Goal: Book appointment/travel/reservation

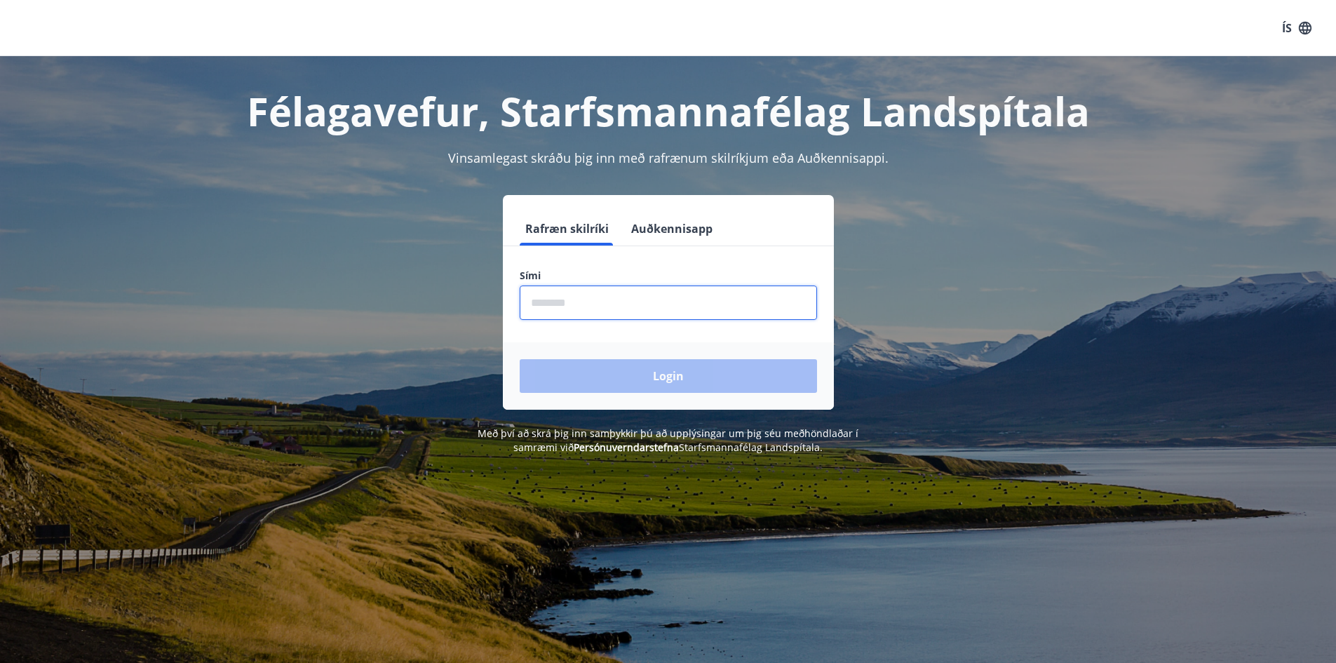
click at [598, 304] on input "phone" at bounding box center [668, 303] width 297 height 34
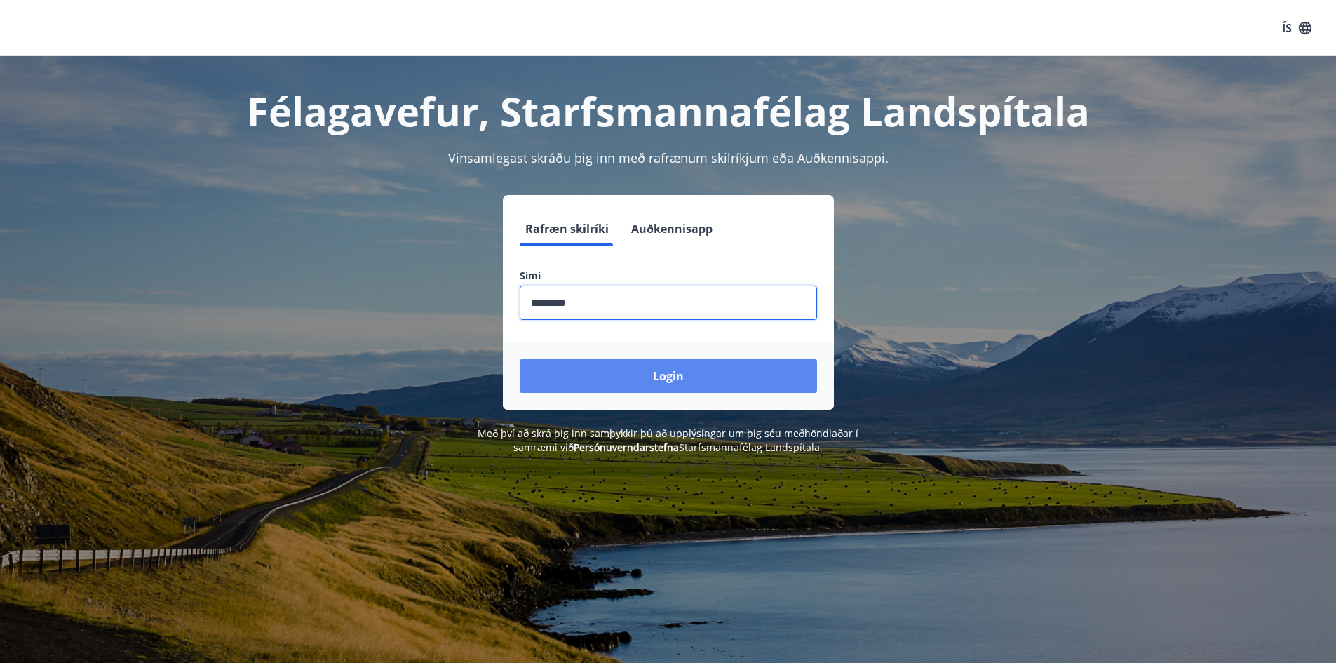
type input "********"
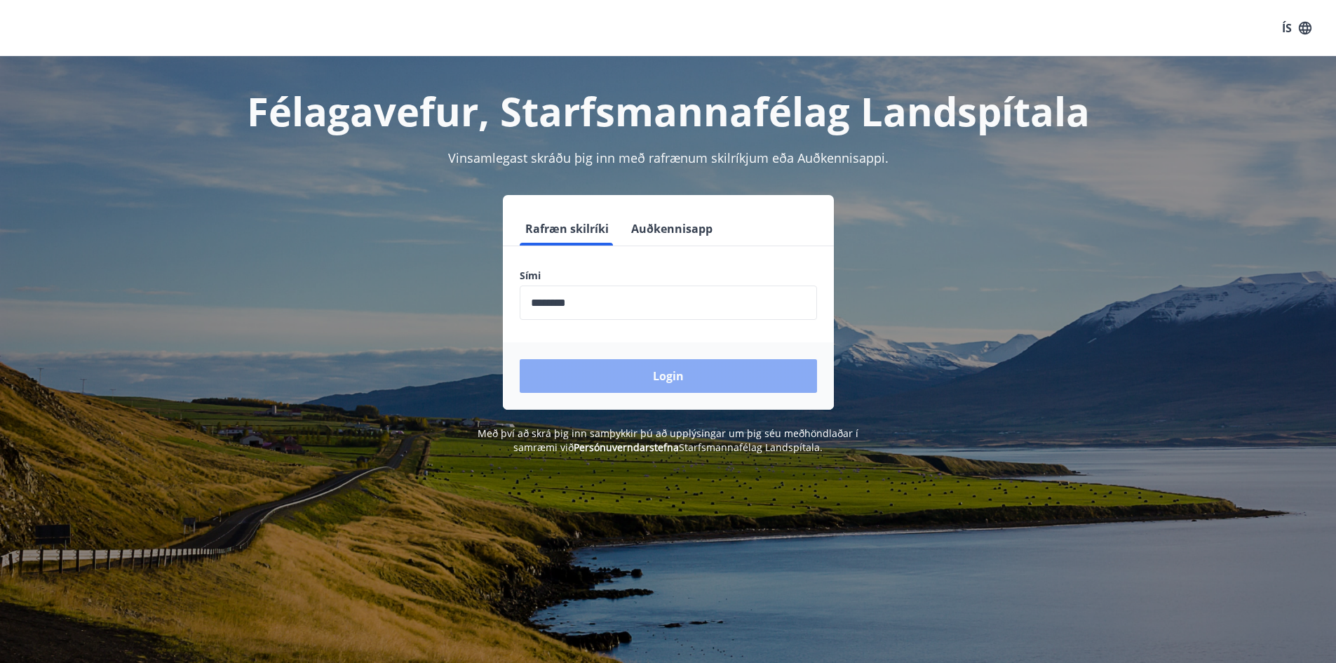
click at [686, 375] on button "Login" at bounding box center [668, 376] width 297 height 34
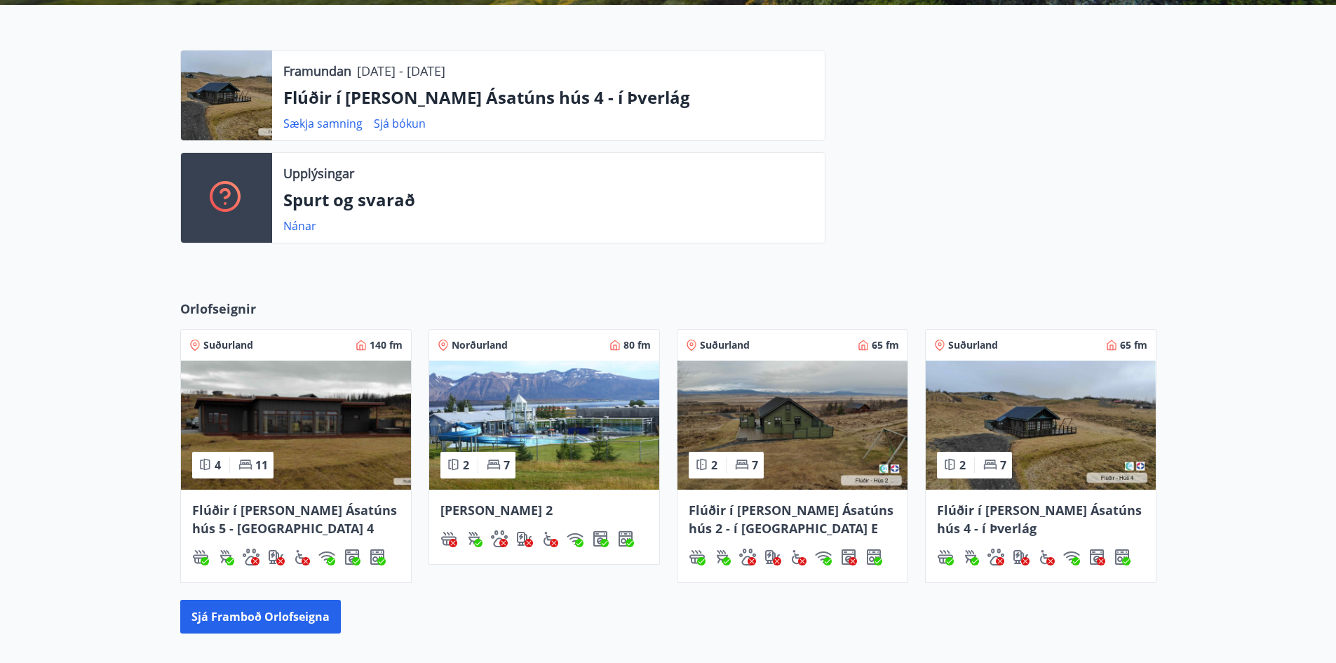
scroll to position [421, 0]
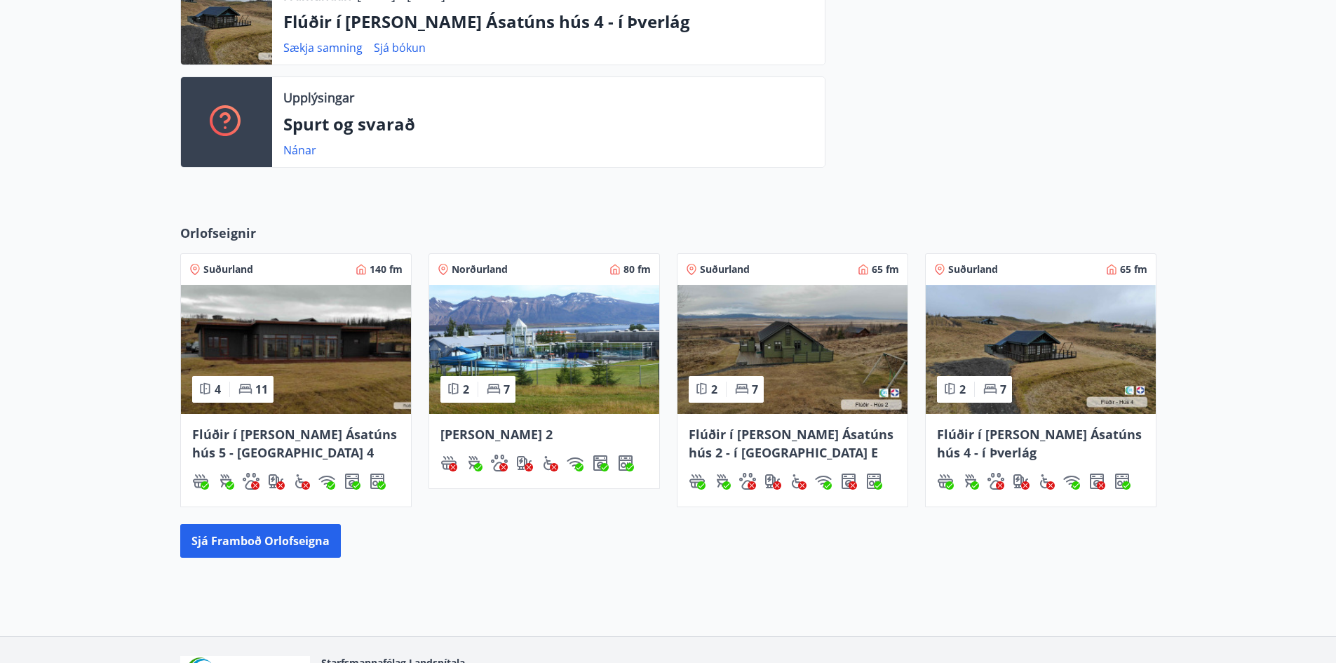
click at [260, 343] on img at bounding box center [296, 349] width 230 height 129
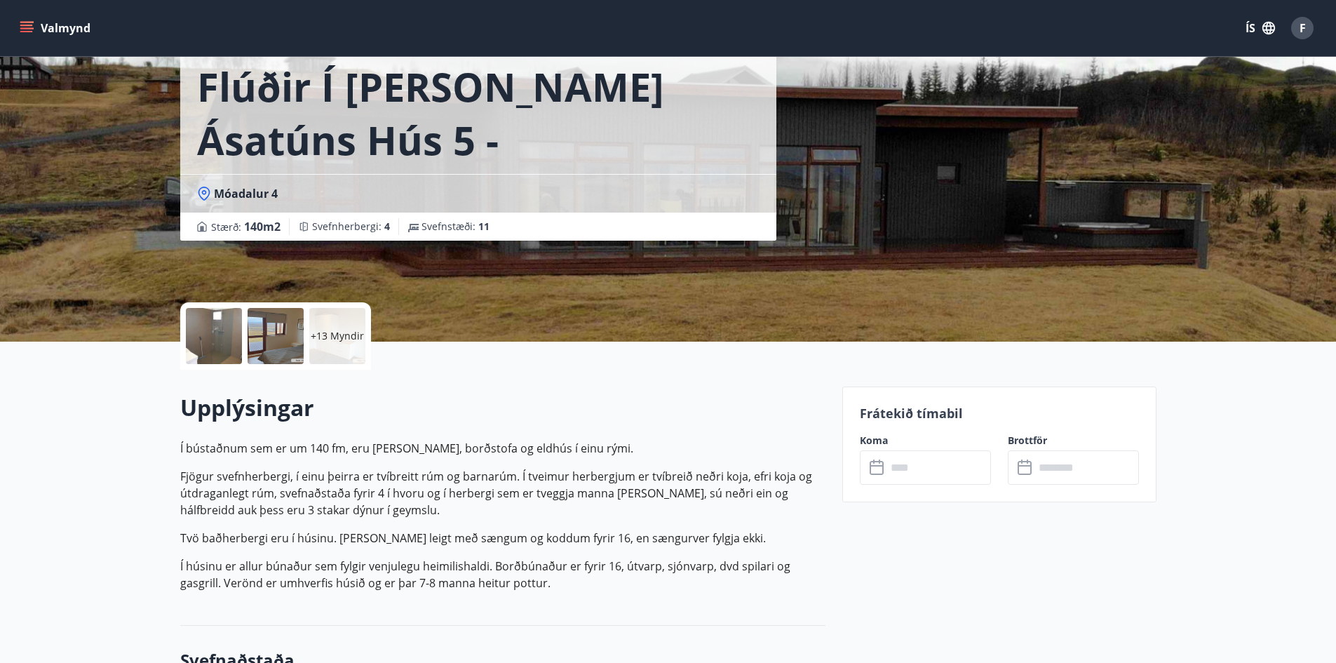
scroll to position [210, 0]
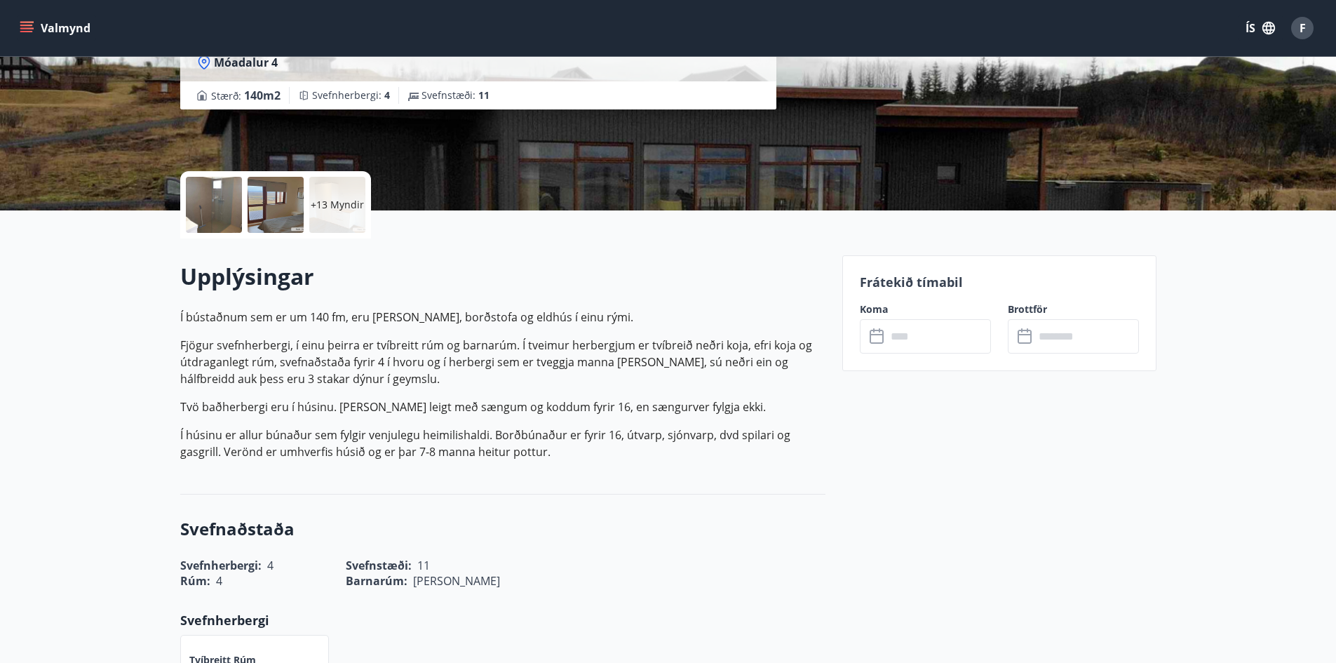
click at [913, 336] on input "text" at bounding box center [939, 336] width 105 height 34
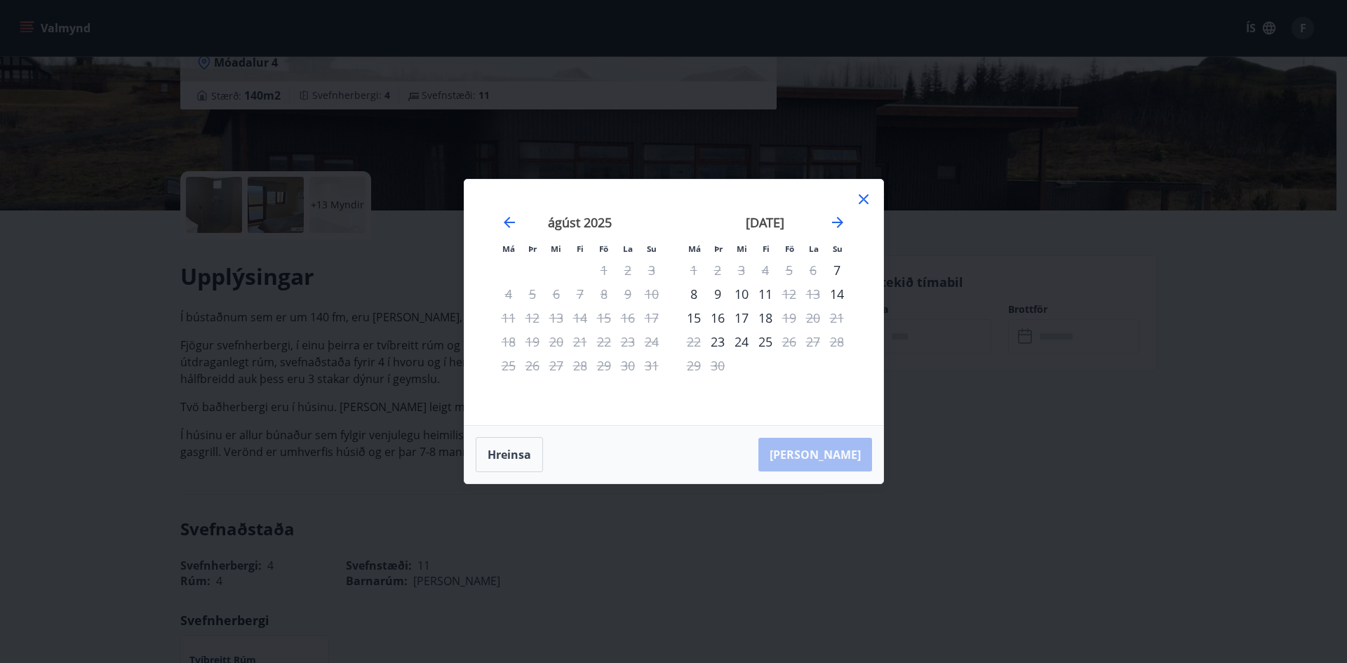
drag, startPoint x: 859, startPoint y: 193, endPoint x: 956, endPoint y: 220, distance: 100.6
click at [956, 220] on div "Má Þr Mi Fi Fö La Su Má Þr Mi Fi Fö La Su júlí 2025 1 2 3 4 5 6 7 8 9 10 11 12 …" at bounding box center [673, 331] width 1347 height 663
click at [834, 222] on icon "Move forward to switch to the next month." at bounding box center [837, 222] width 11 height 11
click at [843, 220] on icon "Move forward to switch to the next month." at bounding box center [837, 222] width 17 height 17
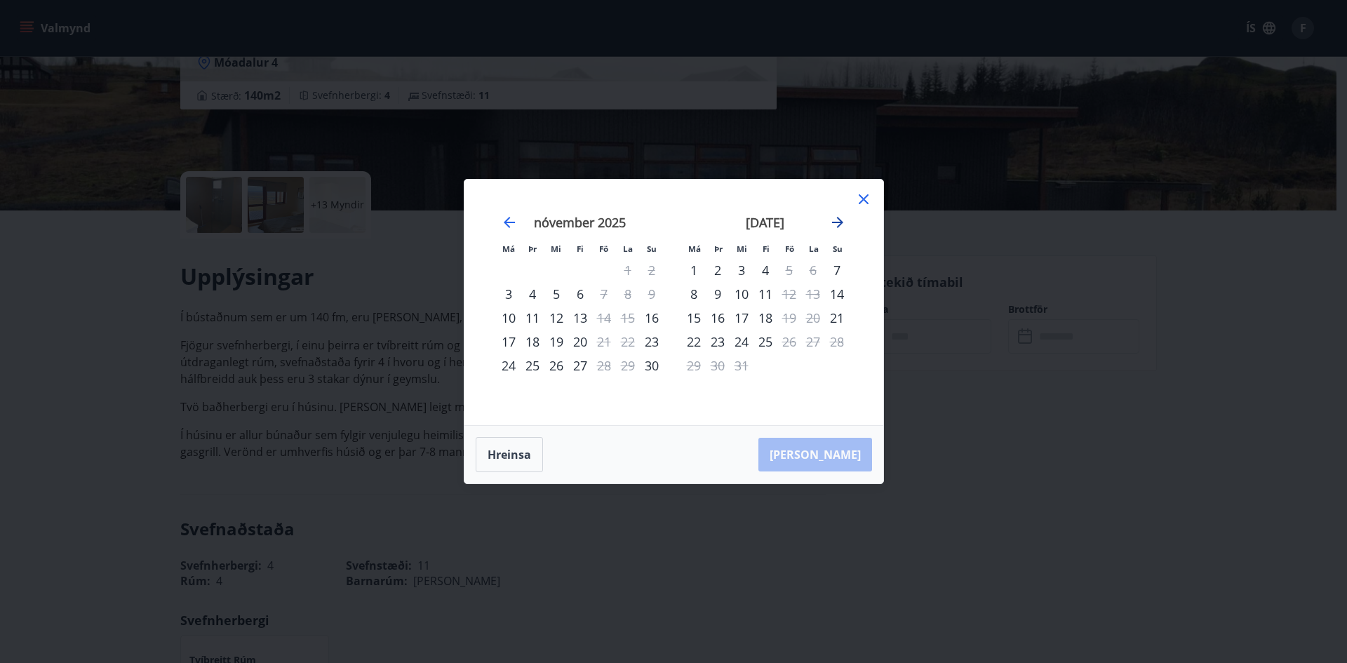
click at [840, 221] on icon "Move forward to switch to the next month." at bounding box center [837, 222] width 17 height 17
click at [840, 221] on icon "Move forward to switch to the next month." at bounding box center [837, 222] width 11 height 11
click at [837, 222] on icon "Move forward to switch to the next month." at bounding box center [837, 222] width 11 height 11
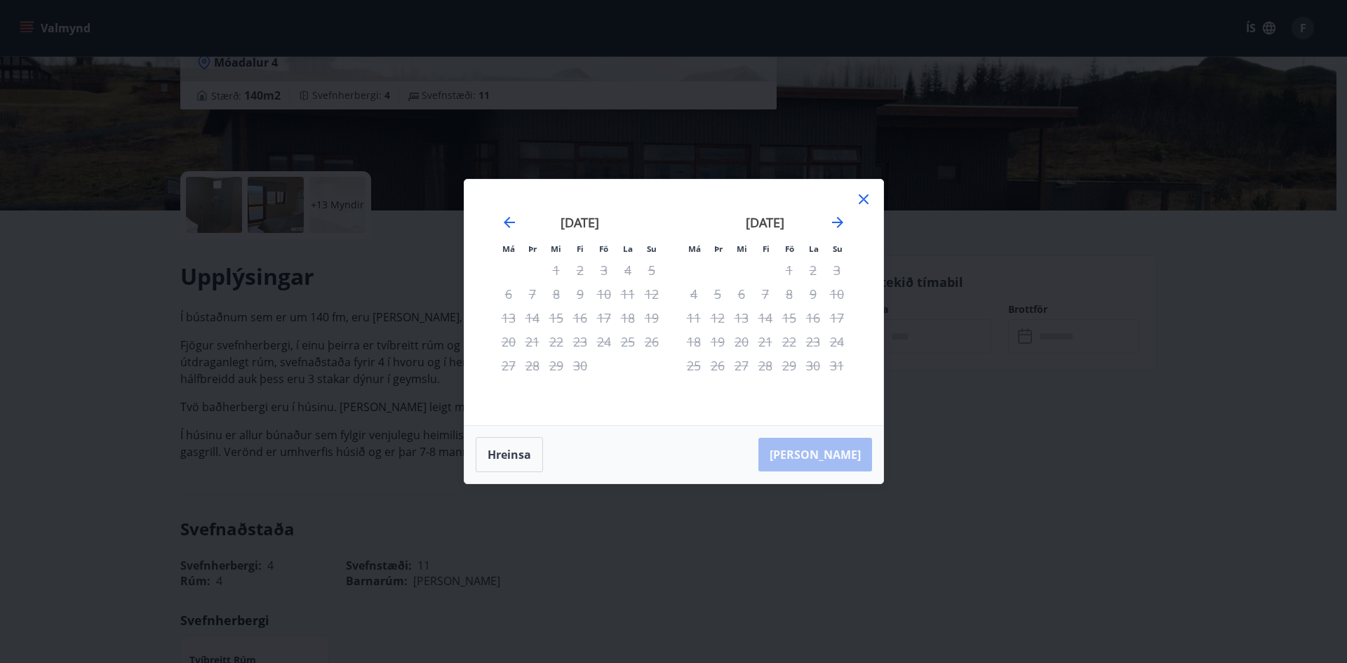
click at [867, 200] on icon at bounding box center [863, 199] width 17 height 17
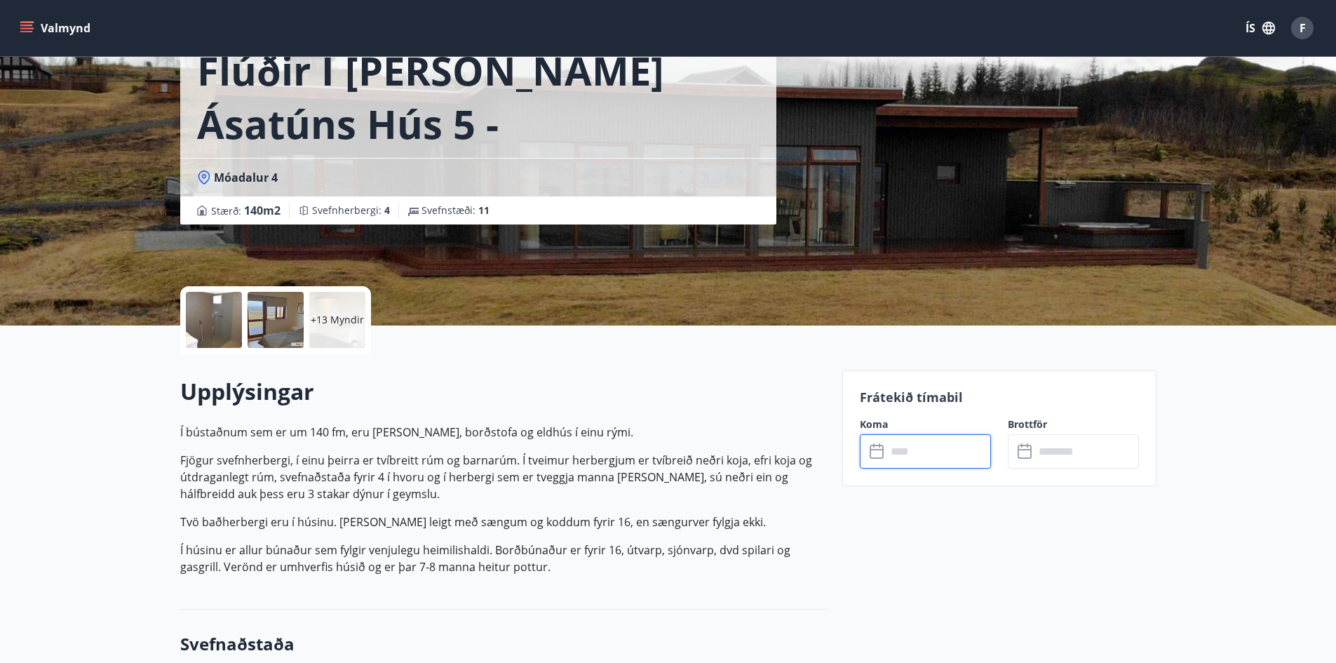
scroll to position [0, 0]
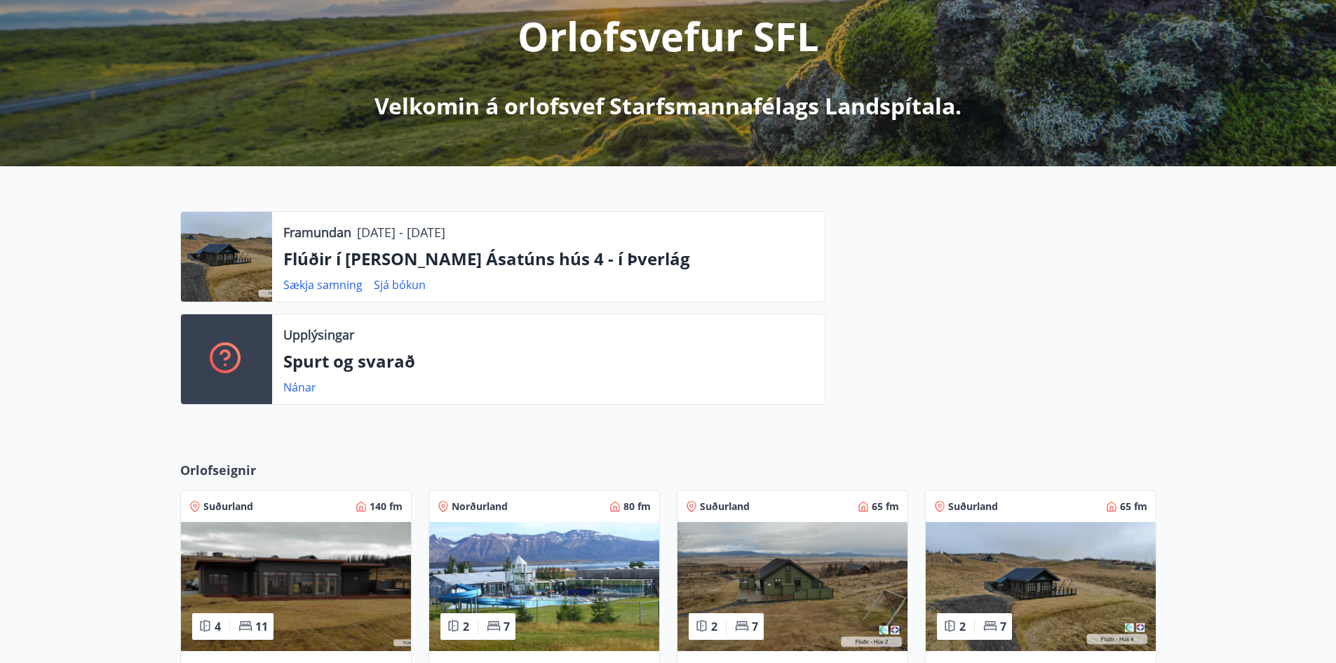
scroll to position [442, 0]
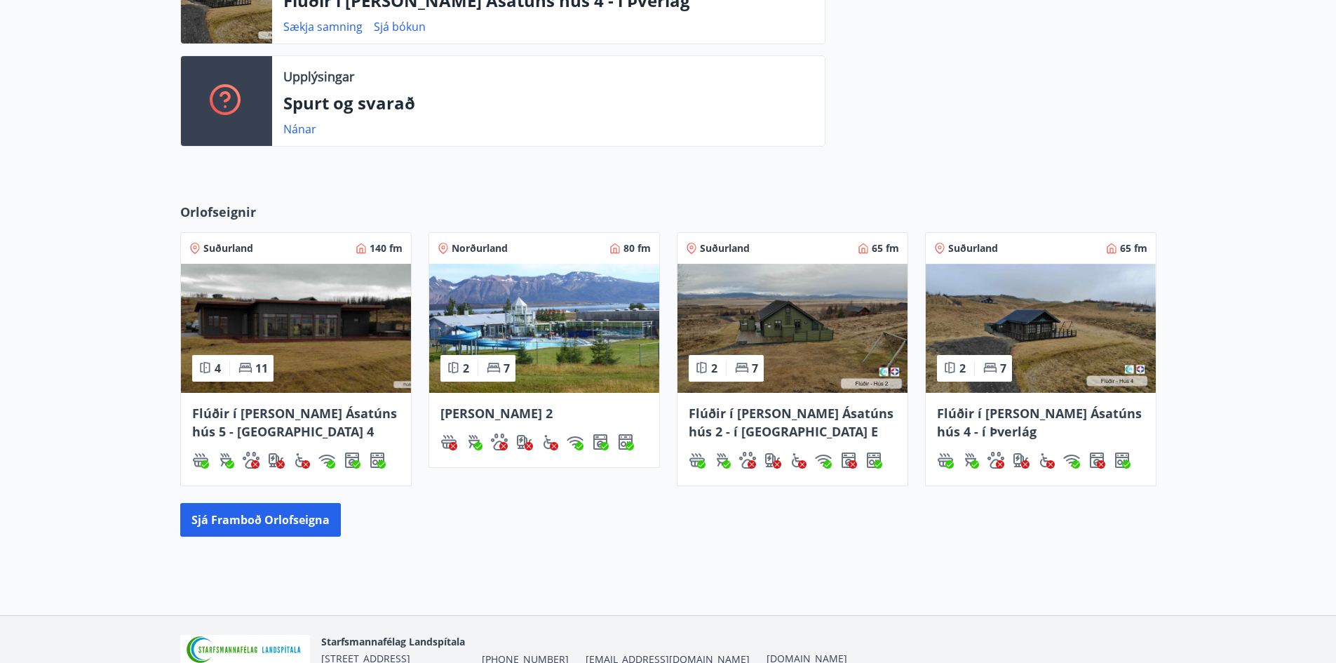
click at [782, 335] on img at bounding box center [793, 328] width 230 height 129
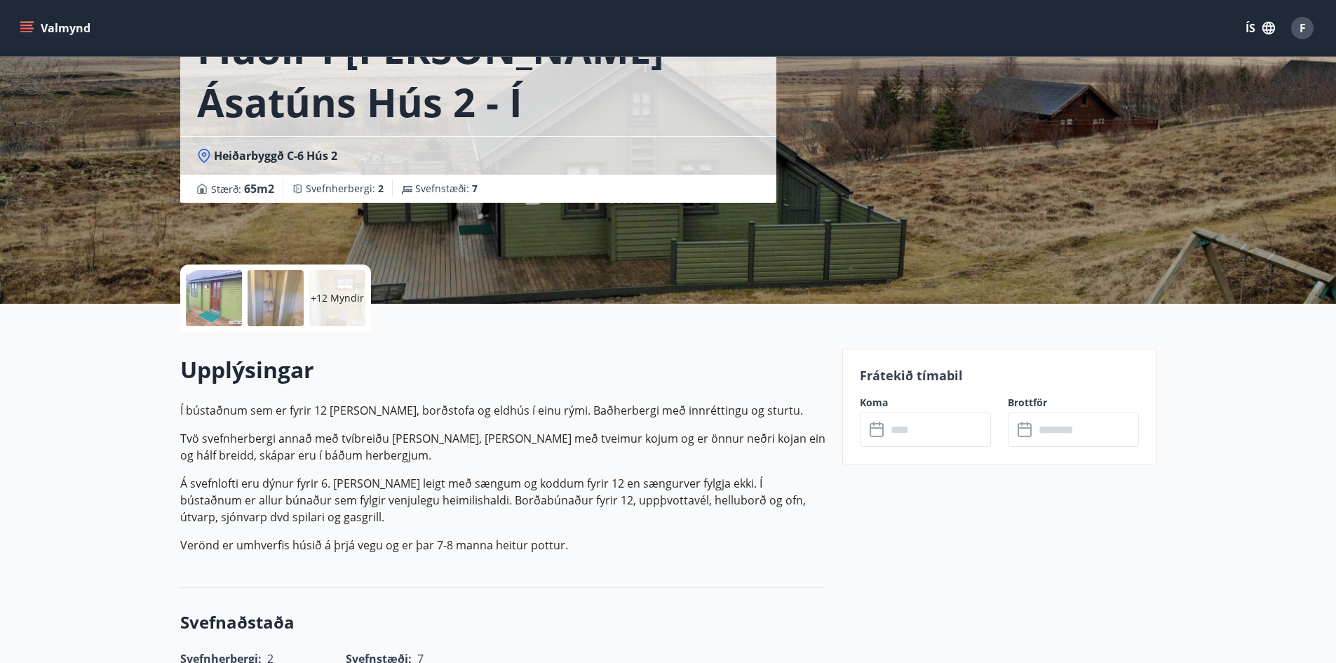
scroll to position [140, 0]
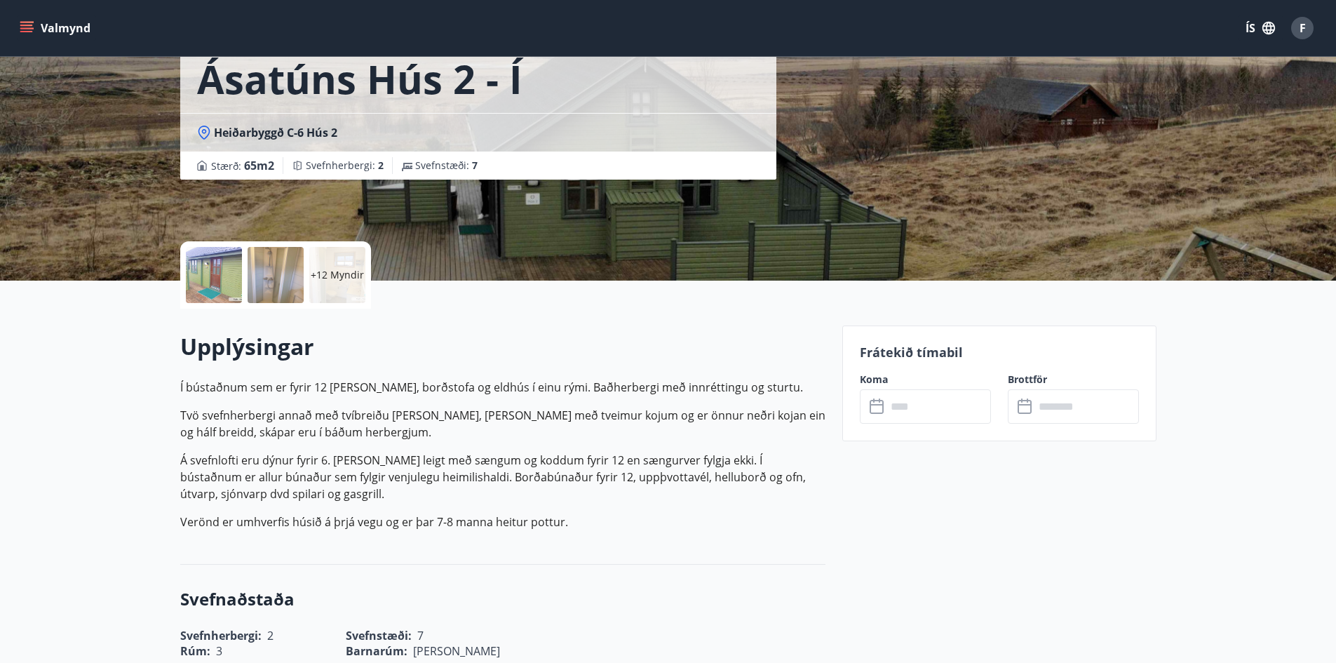
click at [942, 406] on input "text" at bounding box center [939, 406] width 105 height 34
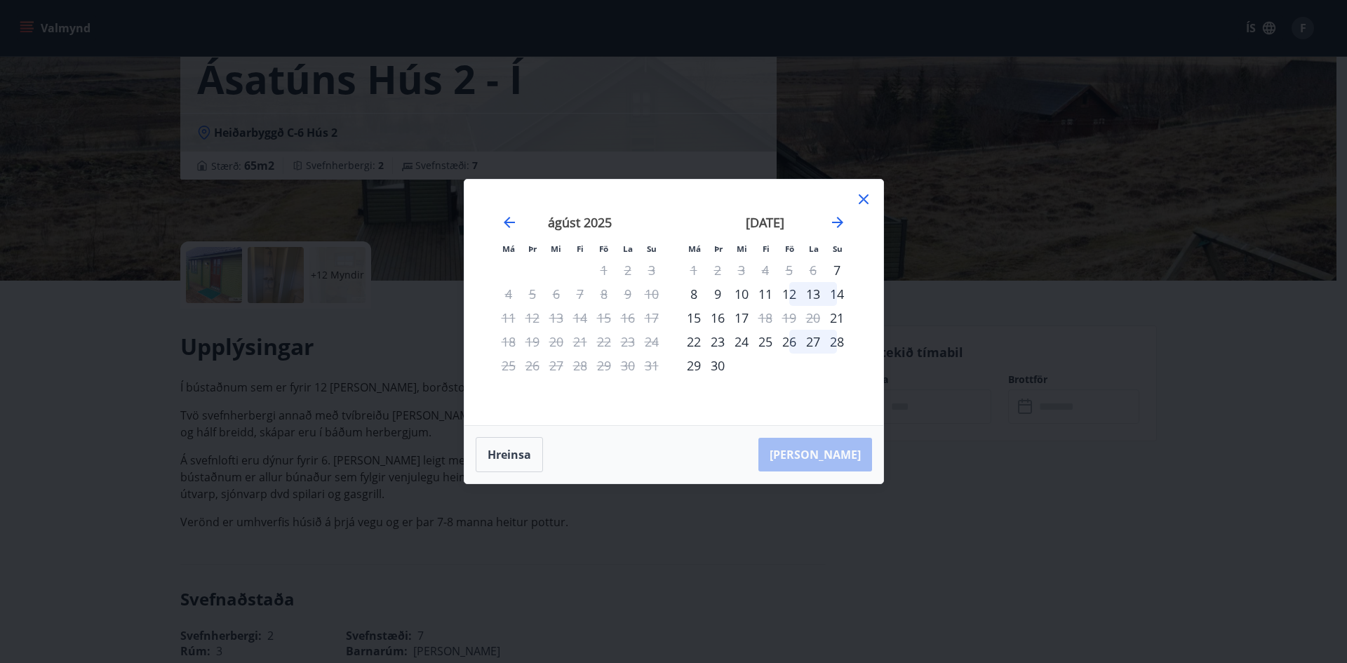
click at [869, 203] on icon at bounding box center [863, 199] width 17 height 17
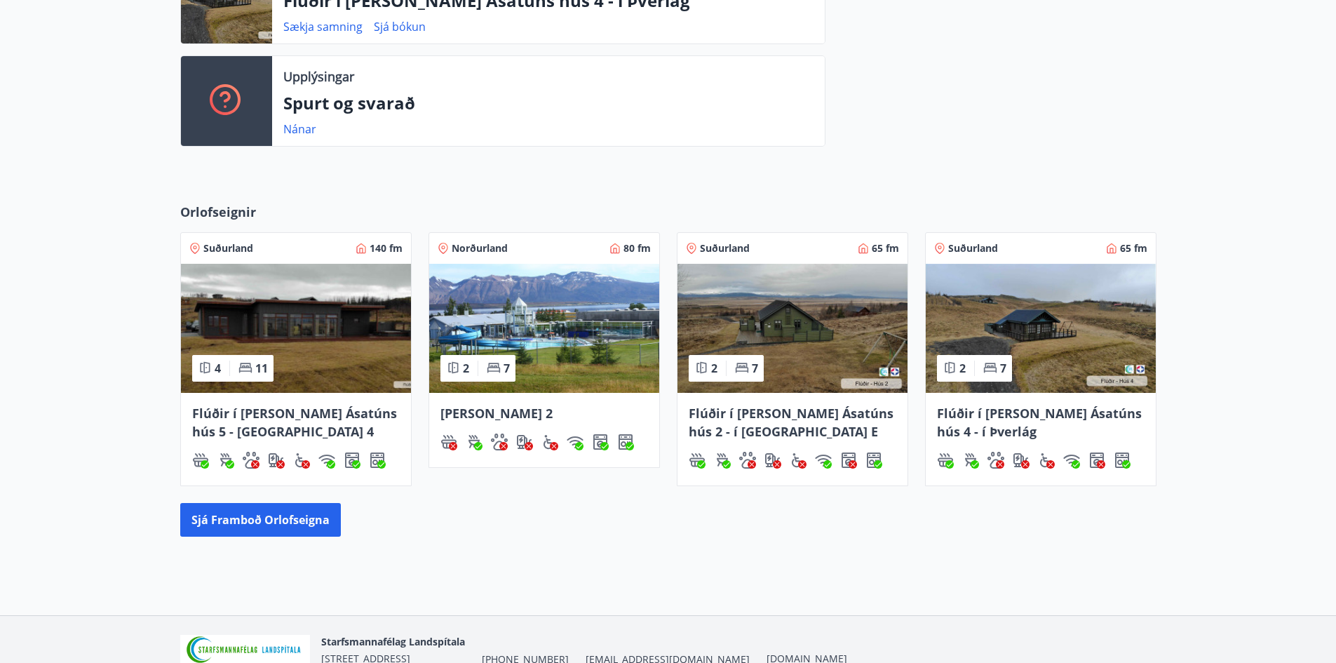
scroll to position [453, 0]
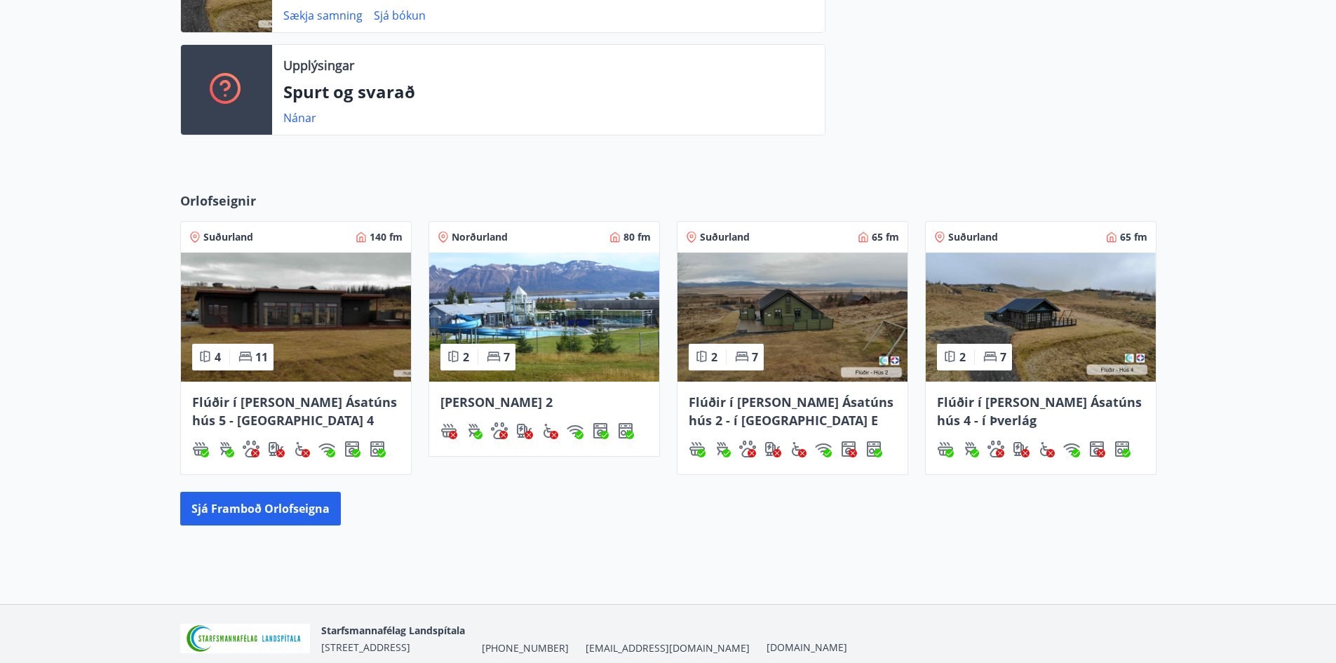
click at [1044, 313] on img at bounding box center [1041, 317] width 230 height 129
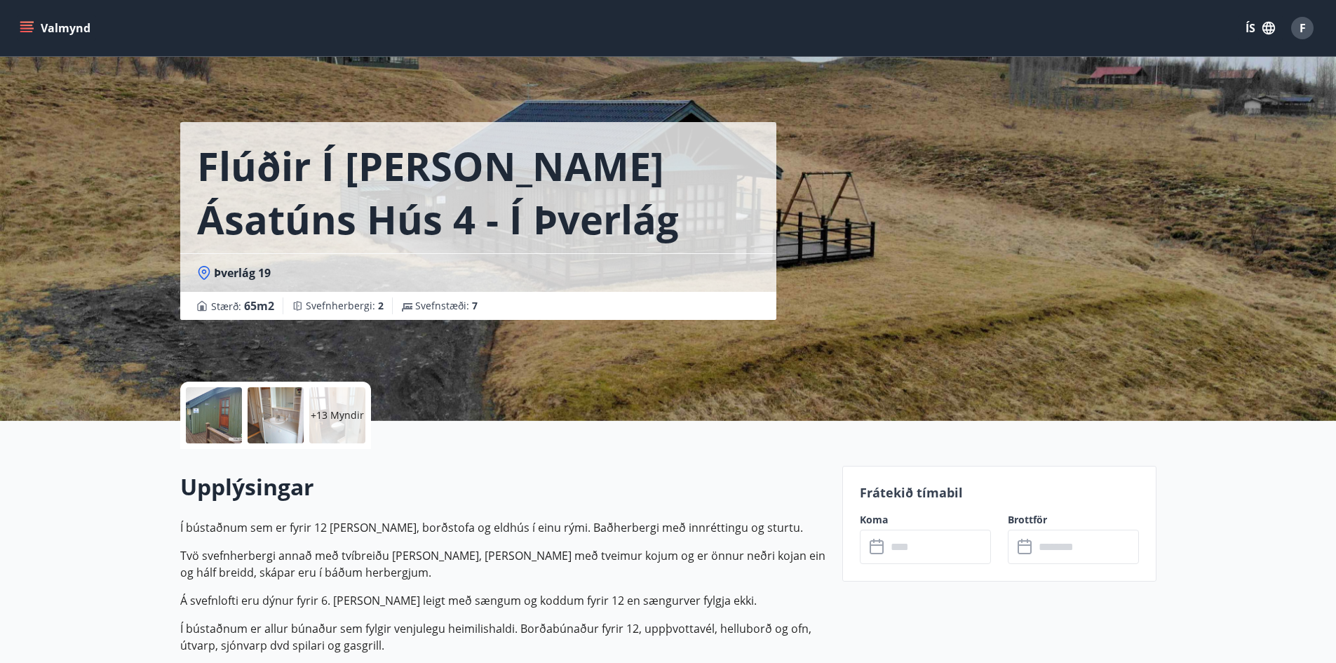
click at [947, 535] on input "text" at bounding box center [939, 547] width 105 height 34
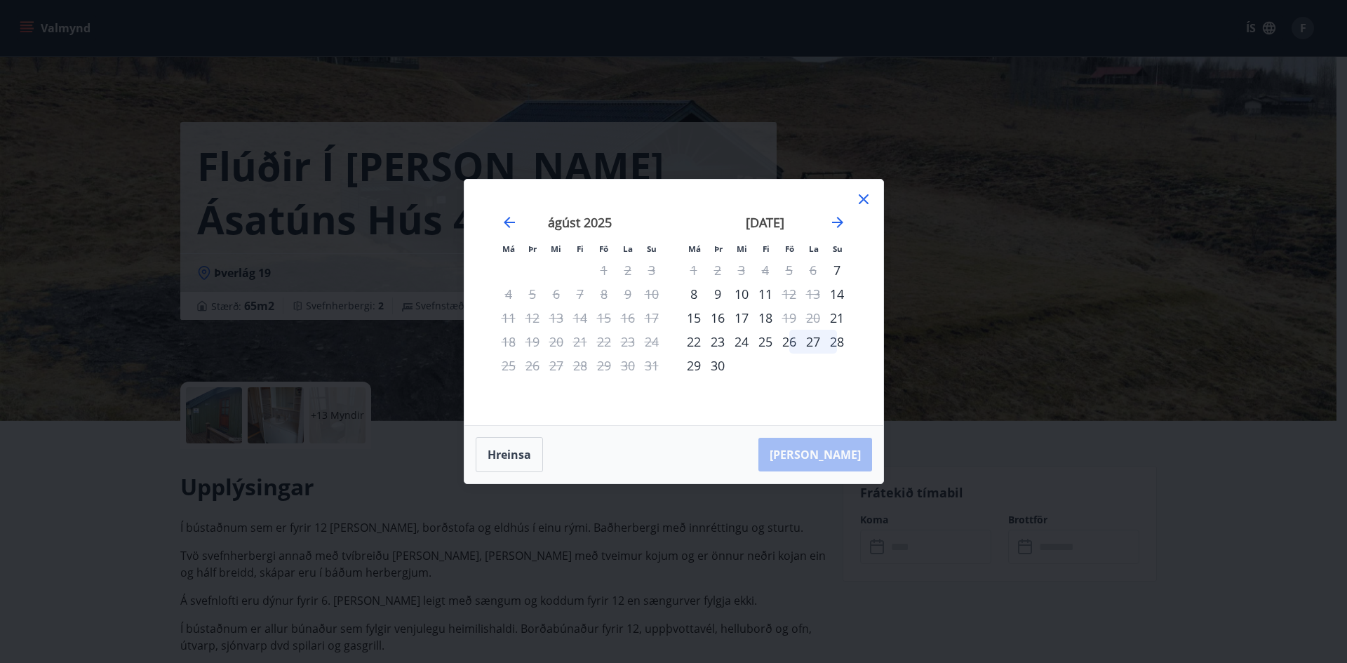
click at [869, 197] on icon at bounding box center [863, 199] width 17 height 17
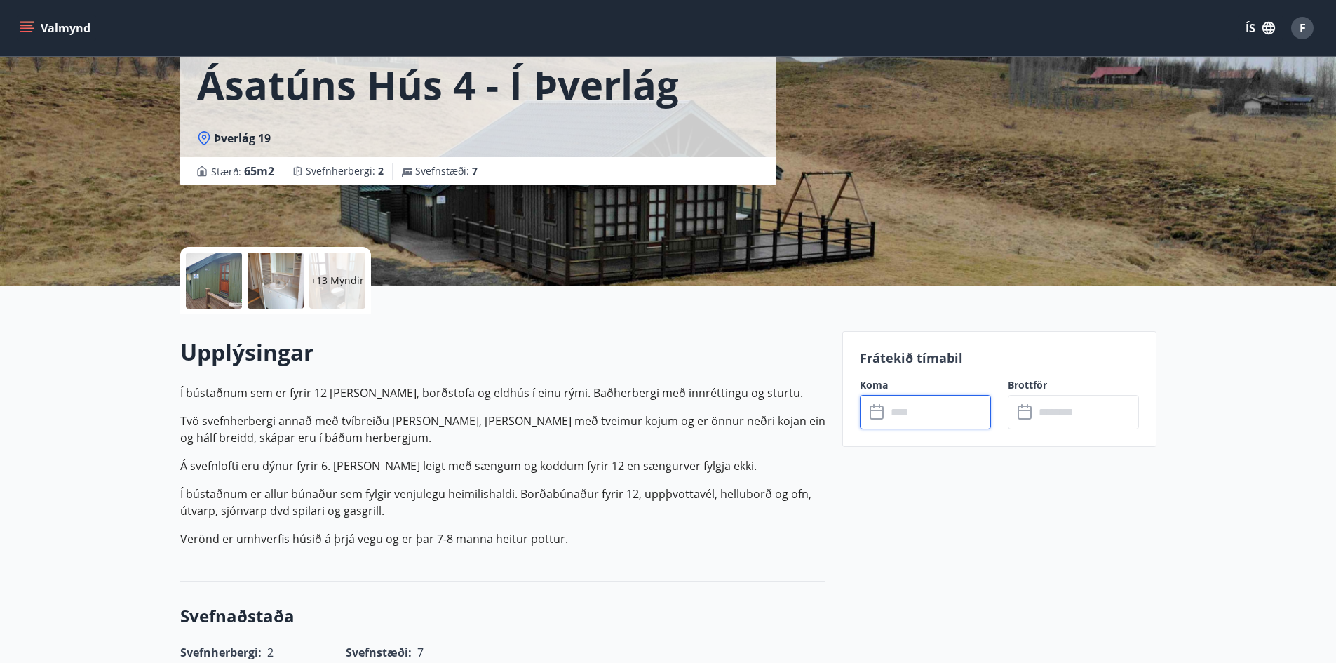
scroll to position [70, 0]
